Goal: Navigation & Orientation: Find specific page/section

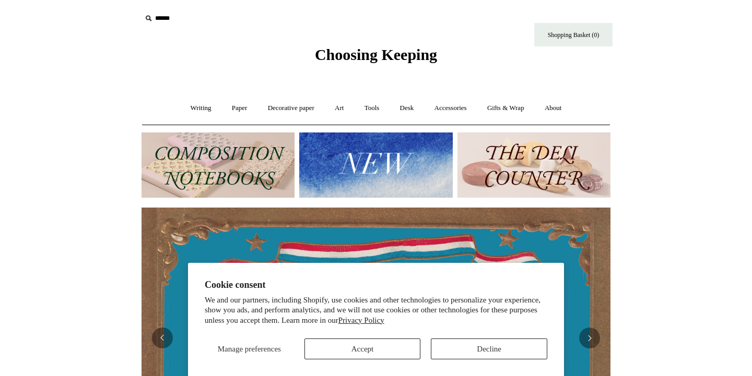
click at [465, 352] on button "Decline" at bounding box center [489, 349] width 116 height 21
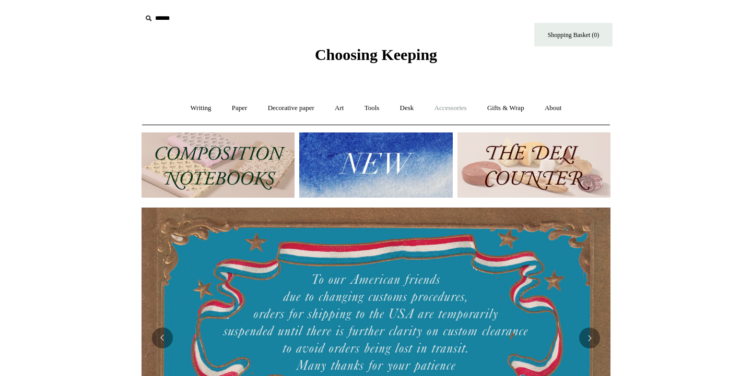
click at [470, 110] on link "Accessories +" at bounding box center [450, 108] width 51 height 28
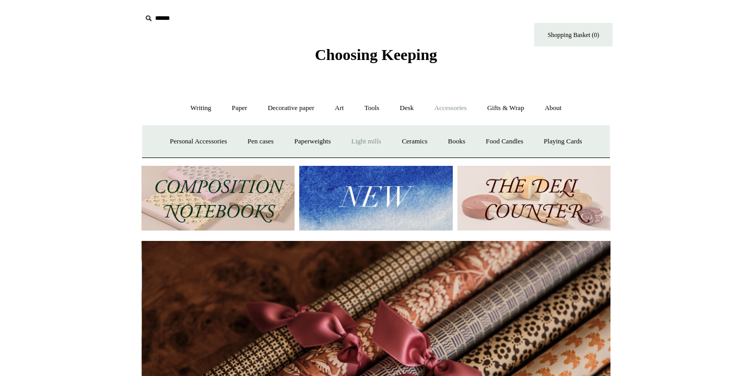
scroll to position [0, 938]
click at [362, 140] on link "Light mills" at bounding box center [366, 142] width 49 height 28
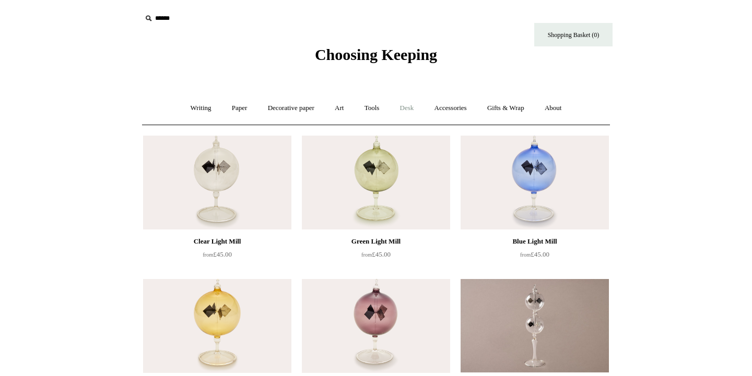
click at [412, 105] on link "Desk +" at bounding box center [406, 108] width 33 height 28
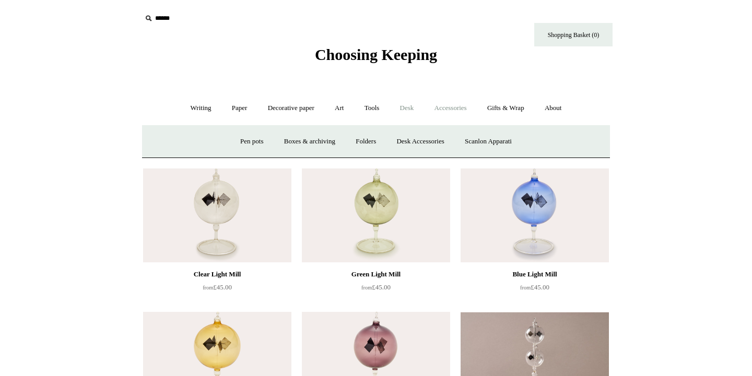
click at [445, 110] on link "Accessories +" at bounding box center [450, 108] width 51 height 28
click at [309, 138] on link "Paperweights +" at bounding box center [312, 142] width 55 height 28
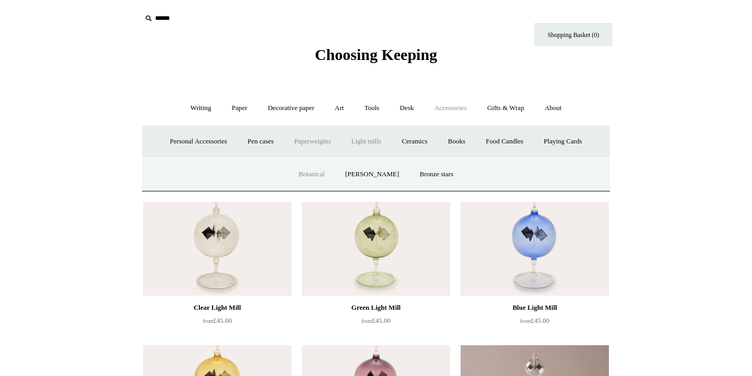
click at [324, 174] on link "Botanical" at bounding box center [311, 175] width 45 height 28
